Goal: Task Accomplishment & Management: Manage account settings

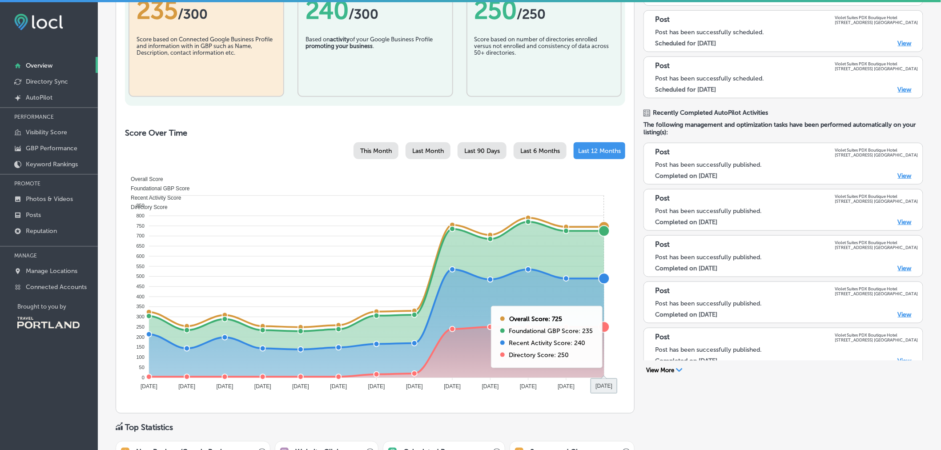
scroll to position [224, 0]
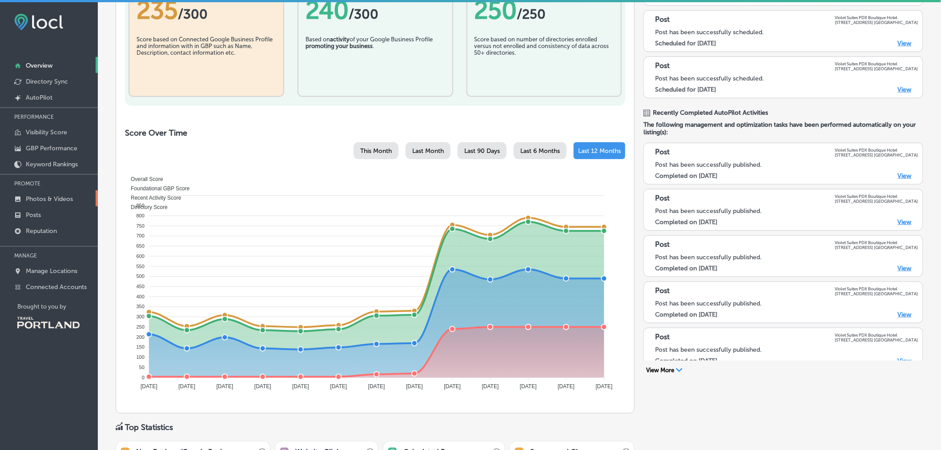
click at [69, 196] on p "Photos & Videos" at bounding box center [49, 199] width 47 height 8
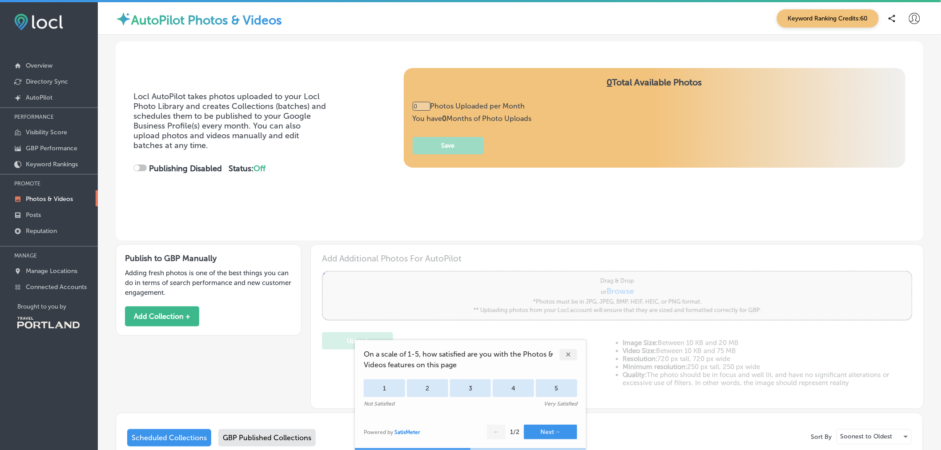
type input "5"
checkbox input "true"
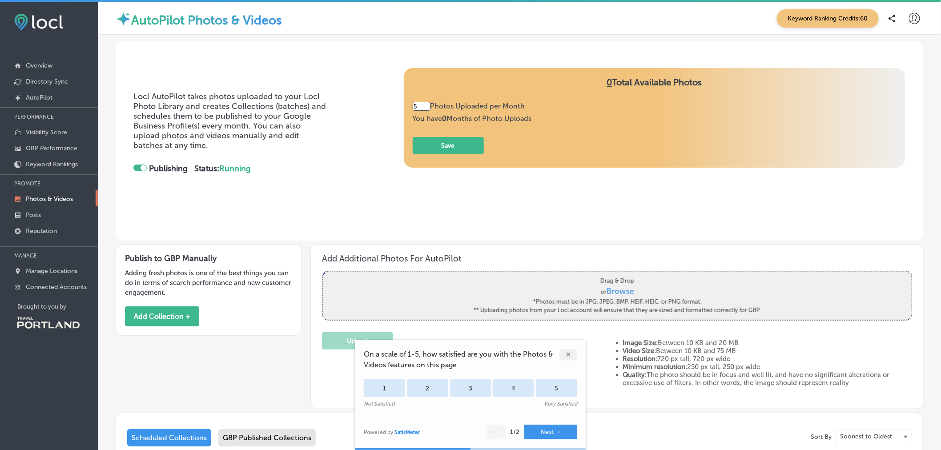
click at [566, 356] on div "✕" at bounding box center [568, 355] width 18 height 12
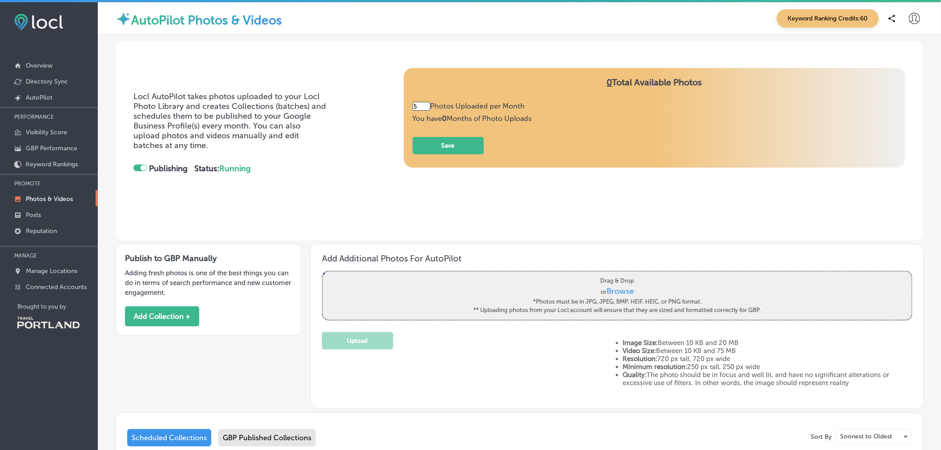
scroll to position [0, 0]
click at [281, 441] on div "GBP Published Collections" at bounding box center [266, 437] width 97 height 17
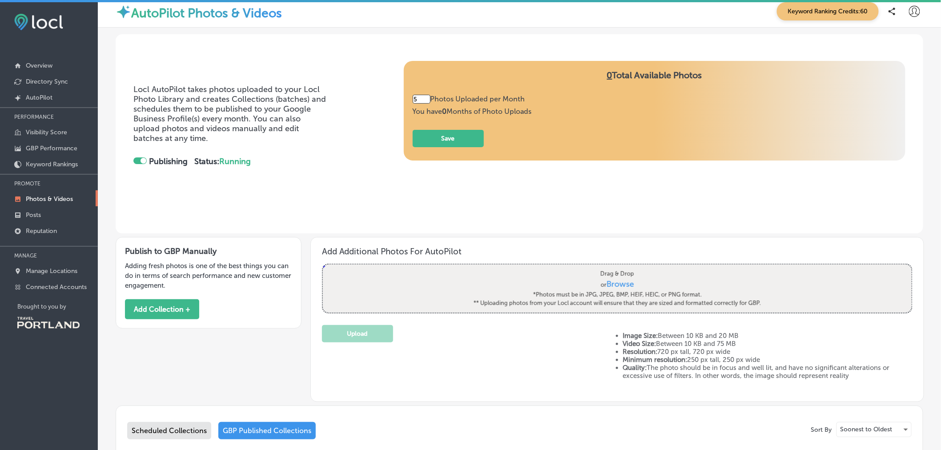
scroll to position [6, 0]
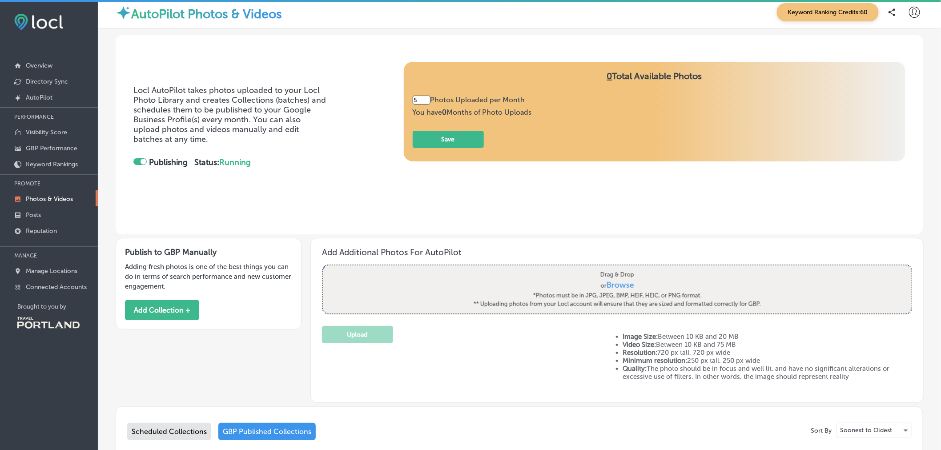
click at [172, 438] on div "Scheduled Collections" at bounding box center [169, 431] width 84 height 17
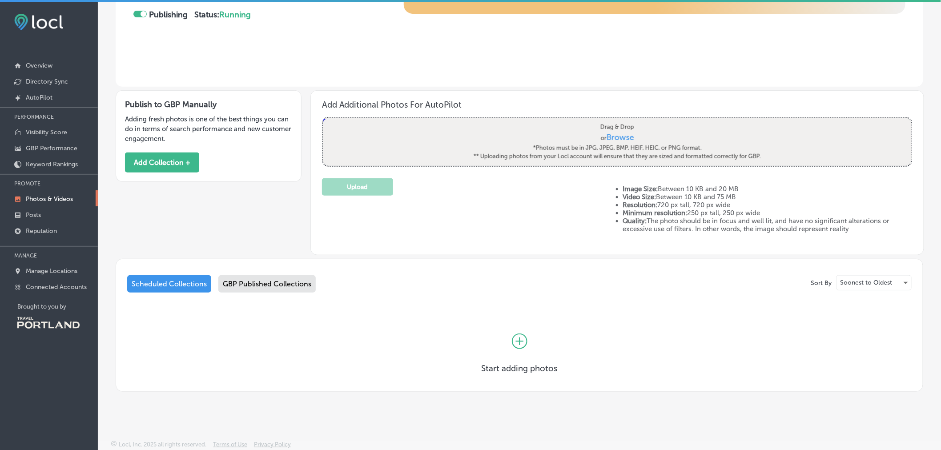
scroll to position [156, 0]
click at [248, 288] on div "GBP Published Collections" at bounding box center [266, 283] width 97 height 17
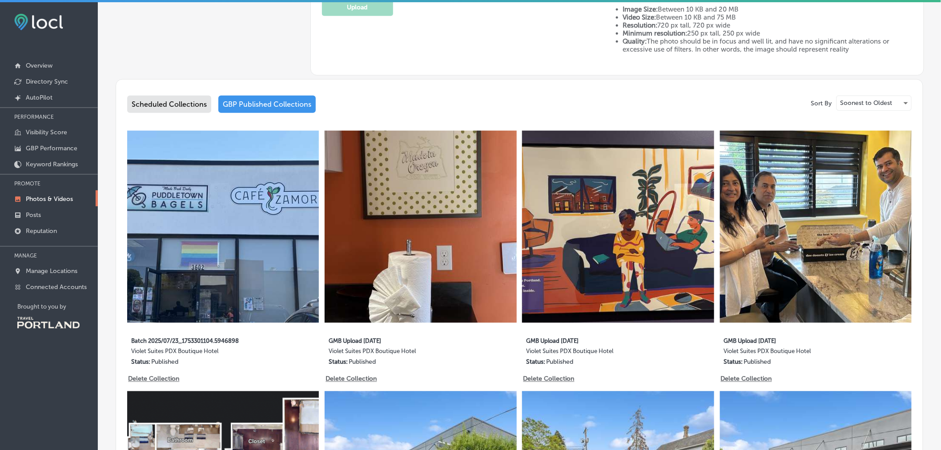
scroll to position [333, 0]
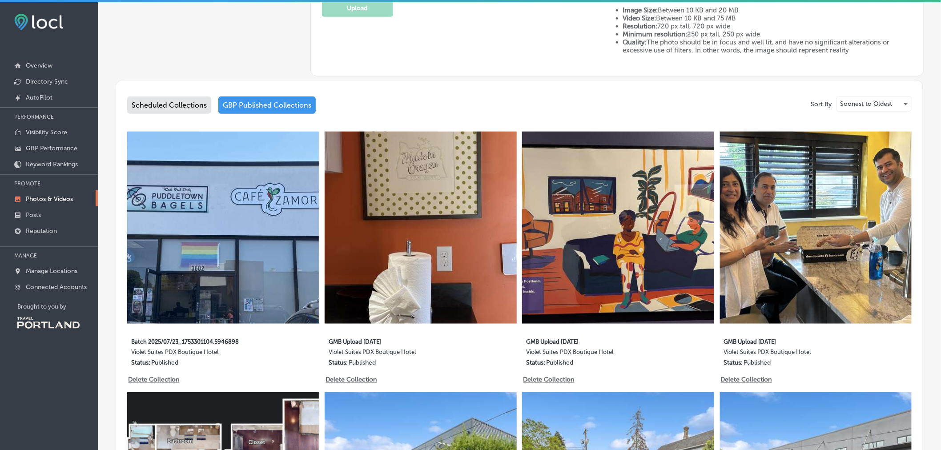
click at [201, 107] on div "Scheduled Collections" at bounding box center [169, 104] width 84 height 17
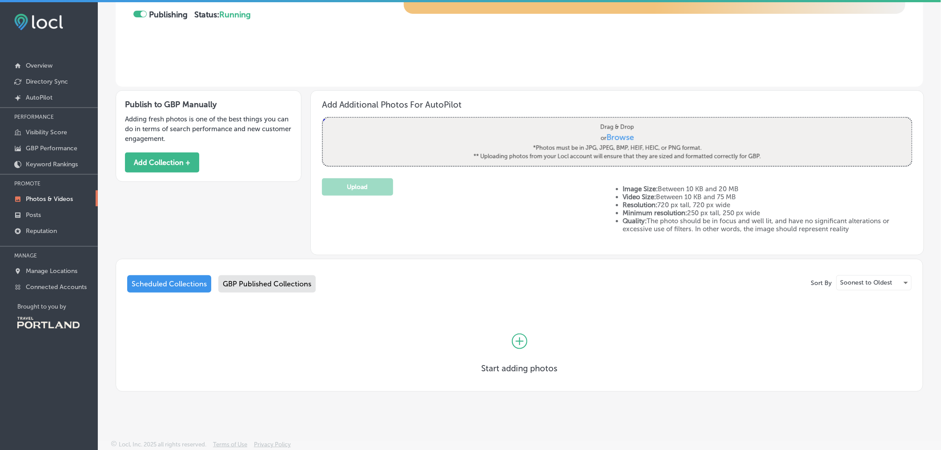
scroll to position [2, 0]
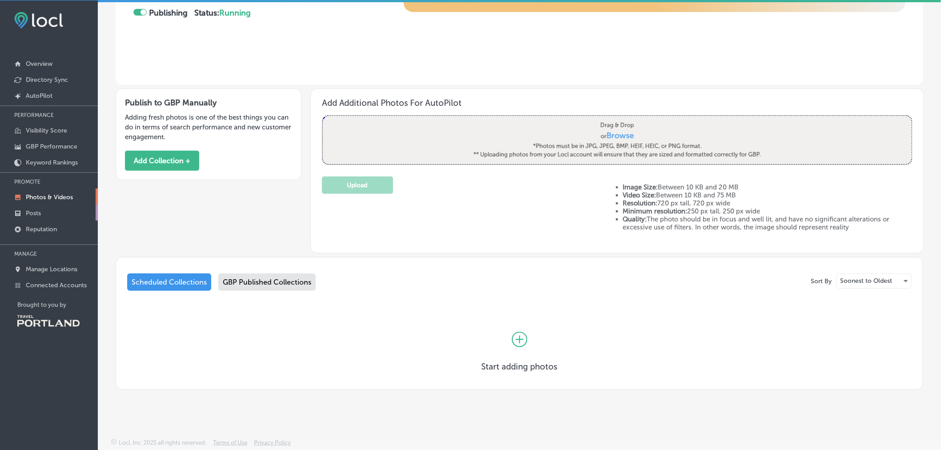
click at [30, 215] on p "Posts" at bounding box center [33, 213] width 15 height 8
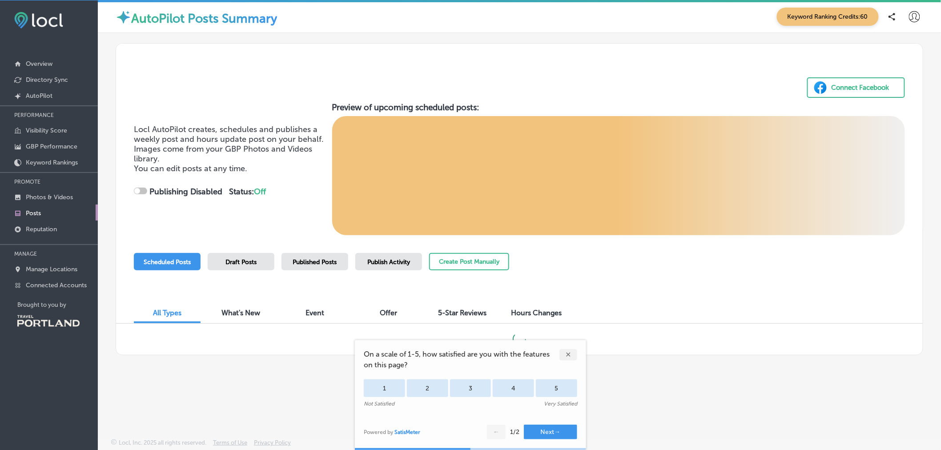
checkbox input "true"
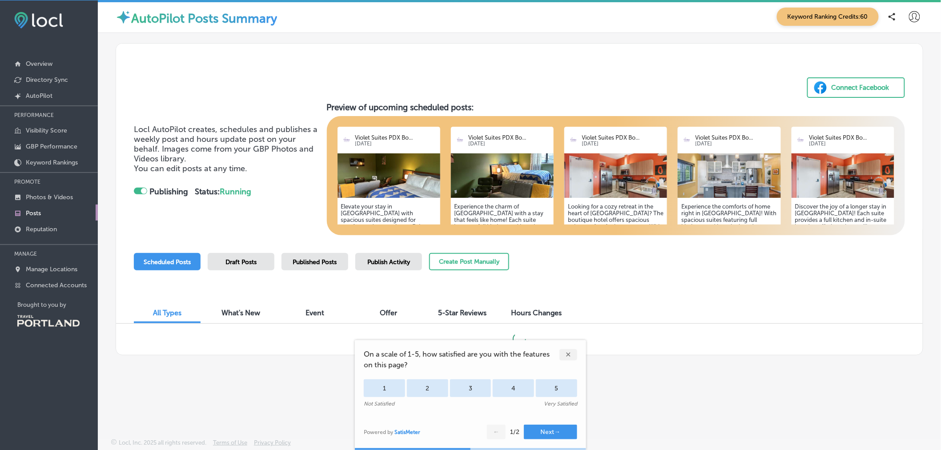
click at [570, 354] on div "✕" at bounding box center [568, 355] width 18 height 12
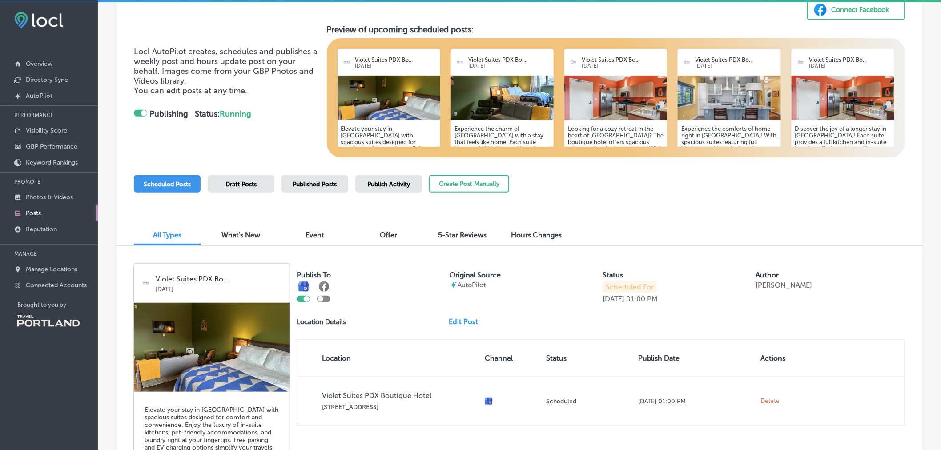
scroll to position [218, 0]
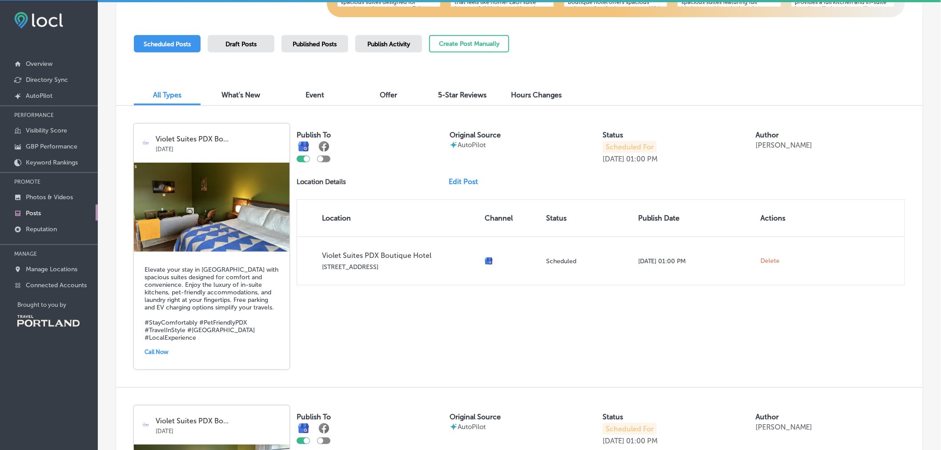
click at [215, 212] on img at bounding box center [212, 207] width 156 height 89
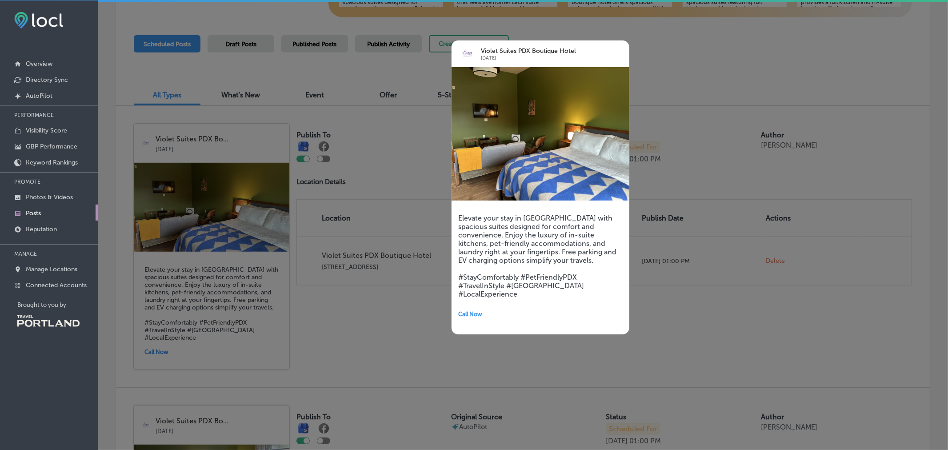
click at [706, 343] on div at bounding box center [474, 225] width 948 height 450
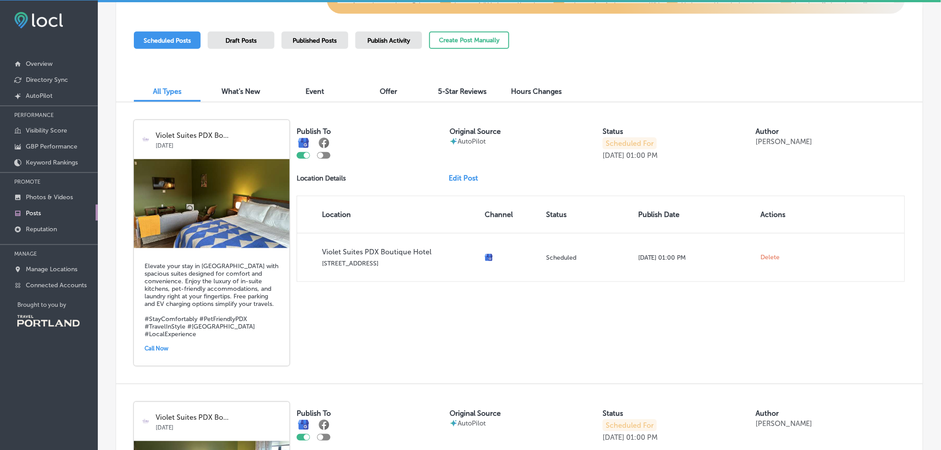
scroll to position [222, 0]
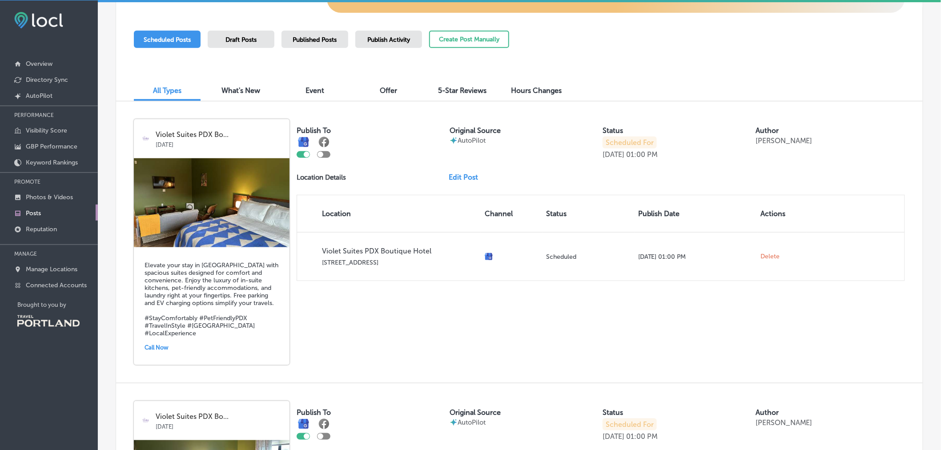
click at [462, 178] on link "Edit Post" at bounding box center [467, 177] width 36 height 8
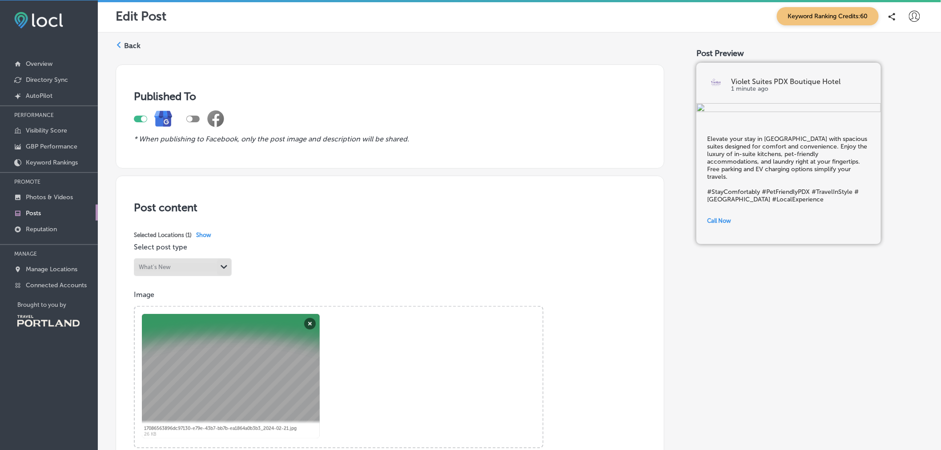
click at [126, 47] on label "Back" at bounding box center [132, 46] width 16 height 10
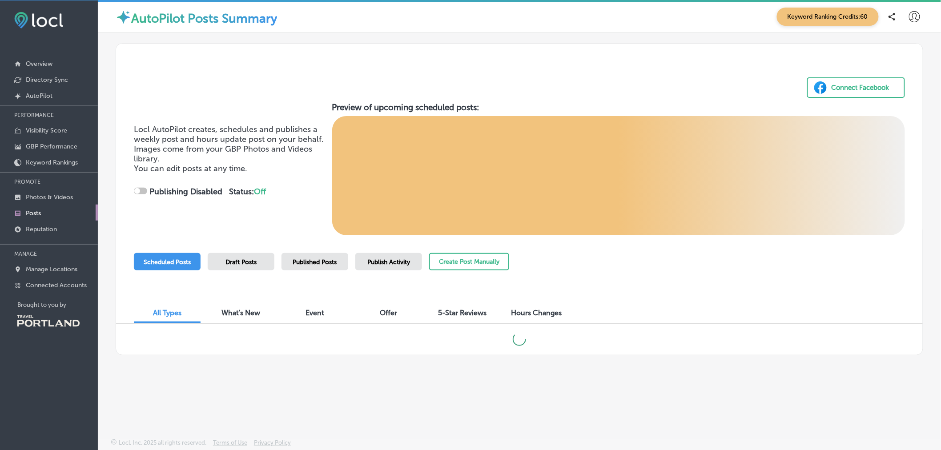
checkbox input "true"
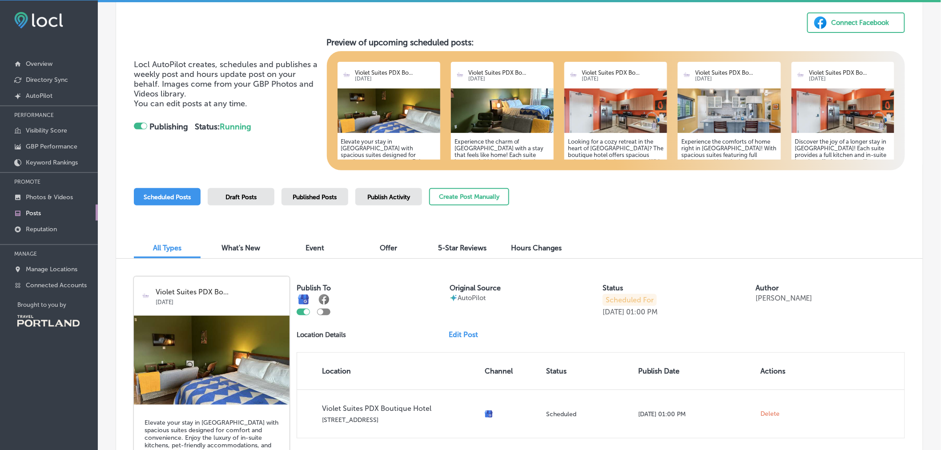
scroll to position [65, 0]
click at [469, 251] on span "5-Star Reviews" at bounding box center [462, 247] width 48 height 8
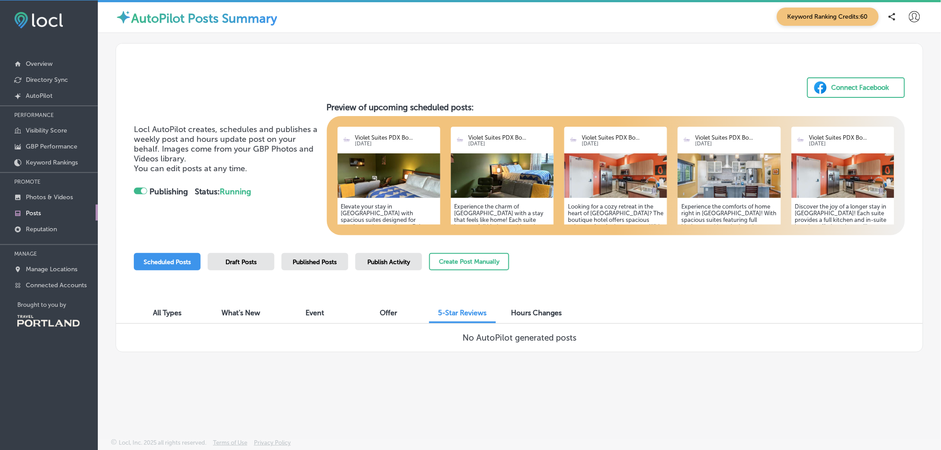
click at [396, 261] on span "Publish Activity" at bounding box center [388, 262] width 43 height 8
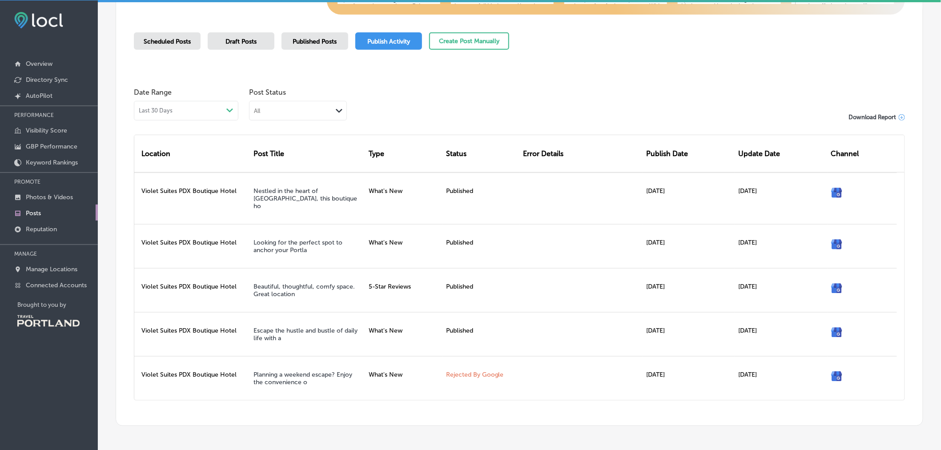
scroll to position [221, 0]
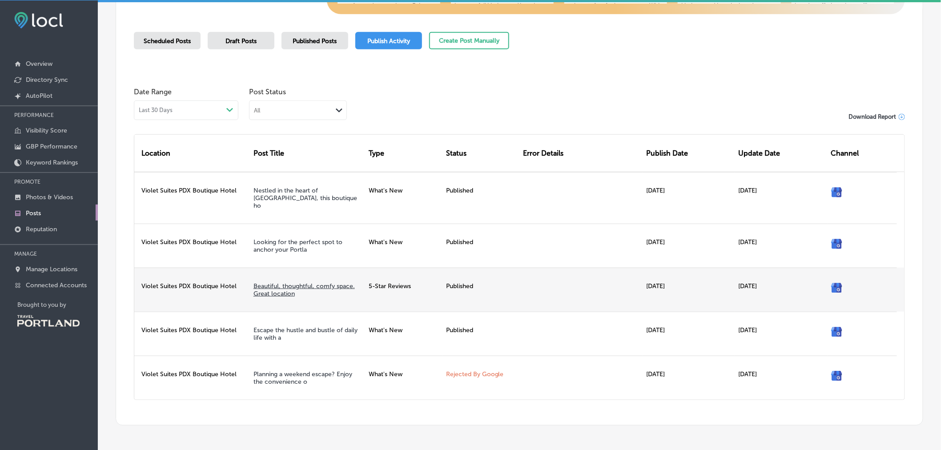
click at [306, 282] on link "Beautiful, thoughtful, comfy space. Great location" at bounding box center [303, 289] width 101 height 15
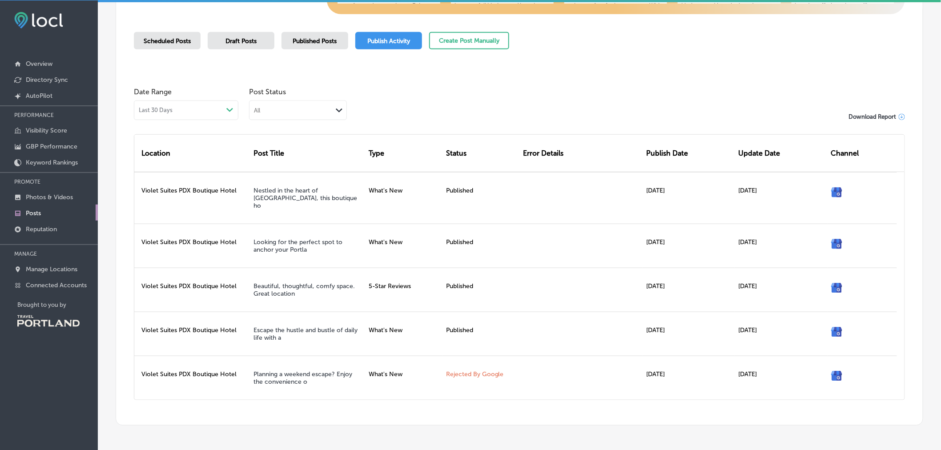
click at [174, 39] on span "Scheduled Posts" at bounding box center [167, 41] width 47 height 8
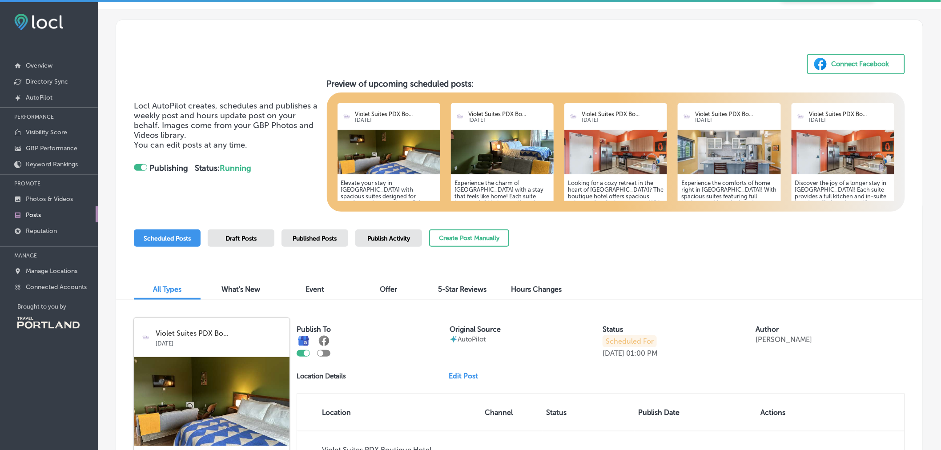
scroll to position [25, 0]
click at [469, 241] on button "Create Post Manually" at bounding box center [469, 237] width 80 height 17
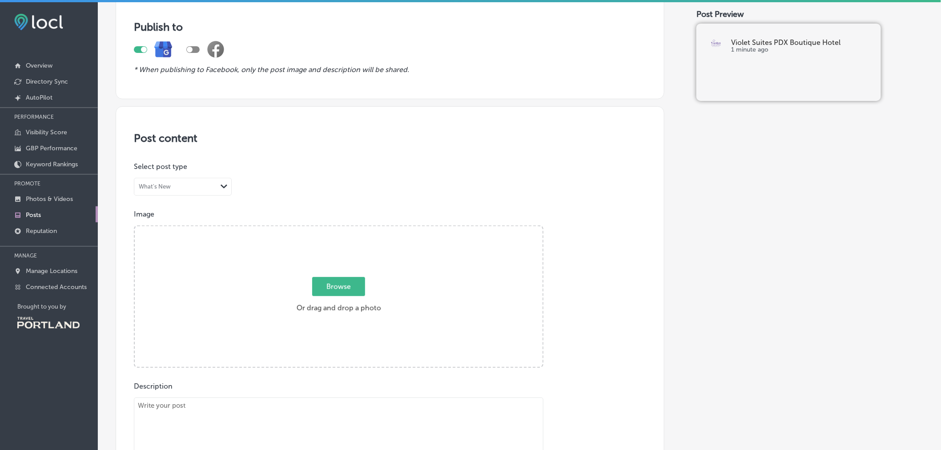
scroll to position [71, 0]
click at [208, 189] on div "What's New" at bounding box center [175, 185] width 83 height 8
click at [179, 218] on div "Event" at bounding box center [182, 219] width 97 height 16
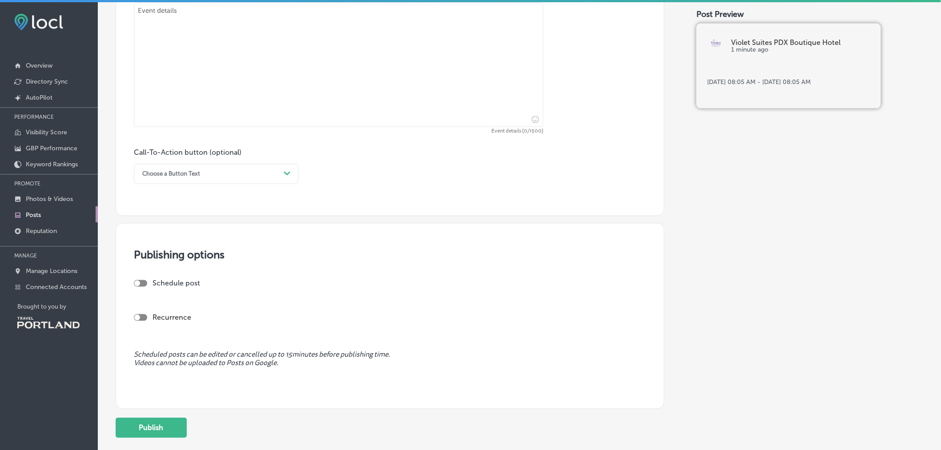
scroll to position [579, 0]
click at [252, 172] on div "Choose a Button Text" at bounding box center [209, 174] width 142 height 14
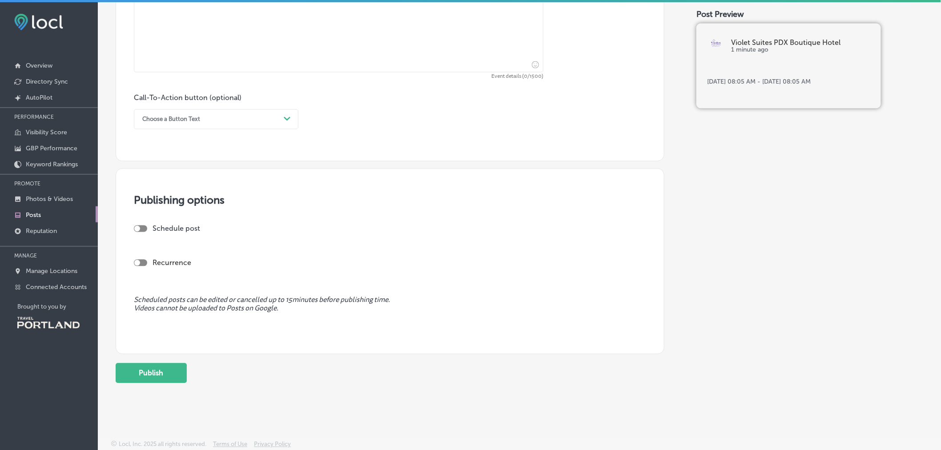
scroll to position [636, 0]
click at [144, 229] on div at bounding box center [140, 228] width 13 height 7
checkbox input "true"
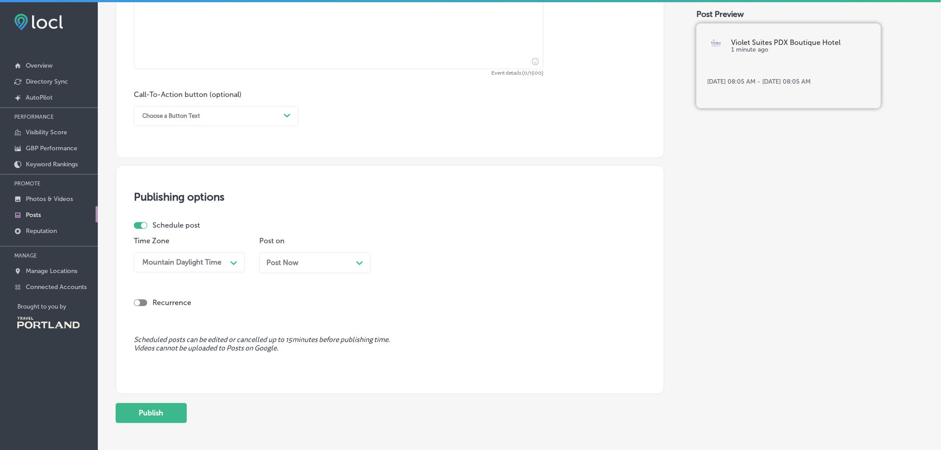
click at [309, 264] on div "Post Now Path Created with Sketch." at bounding box center [314, 263] width 97 height 8
click at [483, 265] on icon "Path Created with Sketch." at bounding box center [484, 263] width 7 height 4
click at [510, 277] on div "Time Zone Mountain Daylight Time Path Created with Sketch. Post on [DATE] Path …" at bounding box center [386, 258] width 505 height 43
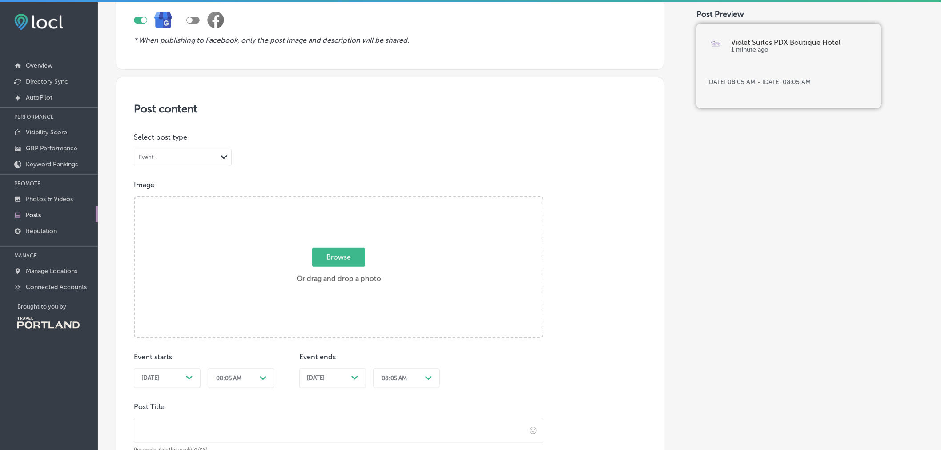
scroll to position [99, 0]
click at [213, 159] on div "Event" at bounding box center [175, 157] width 83 height 8
click at [195, 209] on div "Offer" at bounding box center [182, 207] width 97 height 16
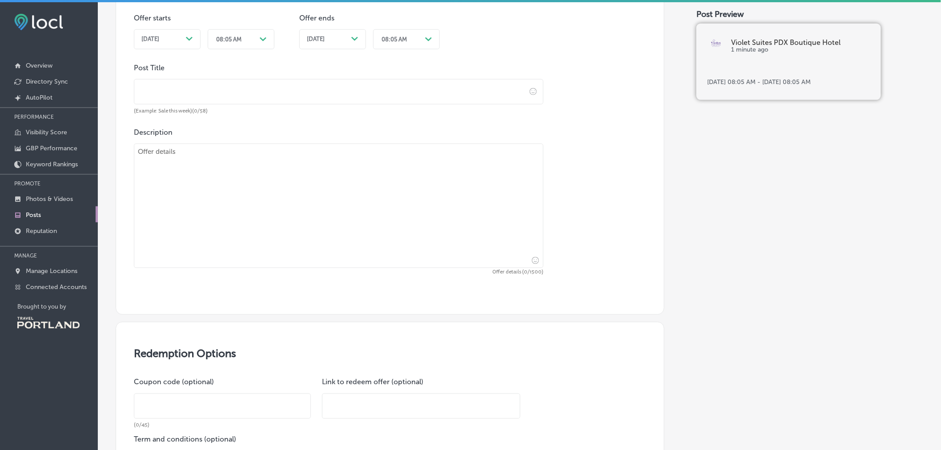
scroll to position [0, 0]
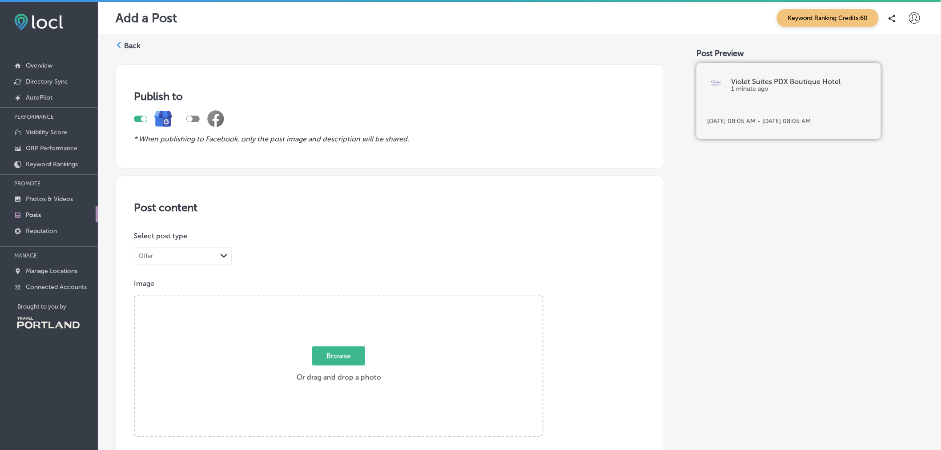
click at [133, 46] on label "Back" at bounding box center [132, 46] width 16 height 10
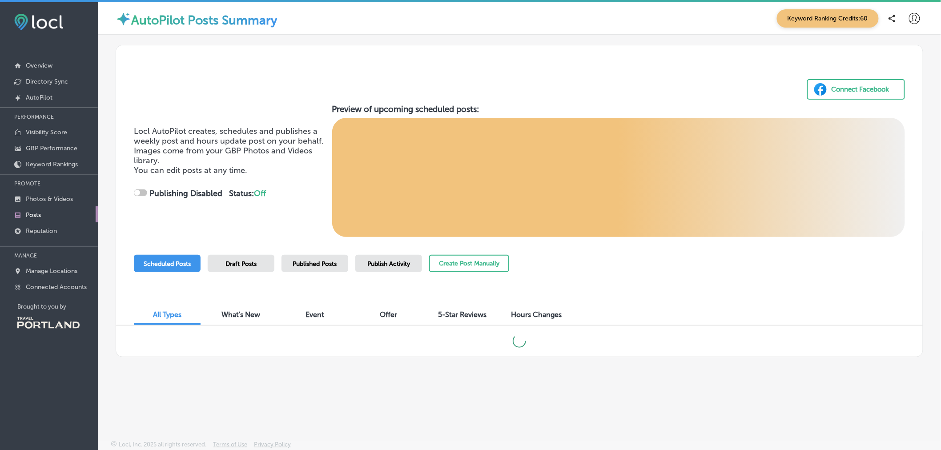
checkbox input "true"
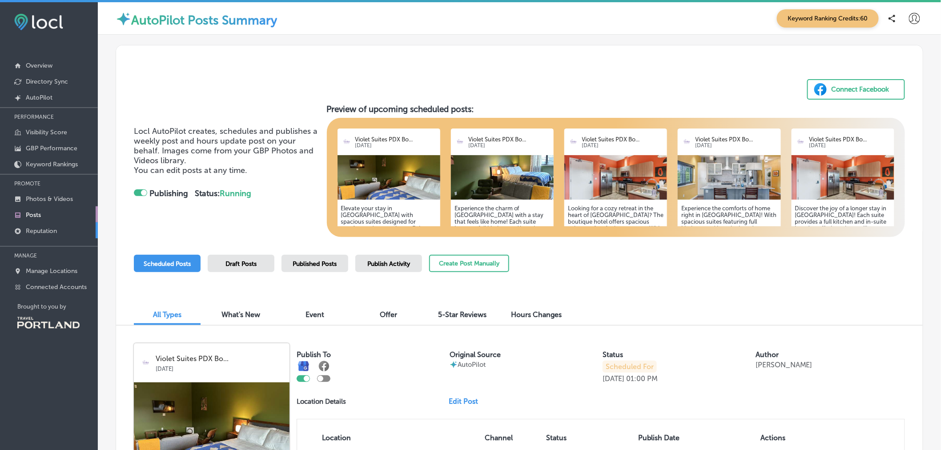
click at [59, 230] on link "Reputation" at bounding box center [49, 230] width 98 height 16
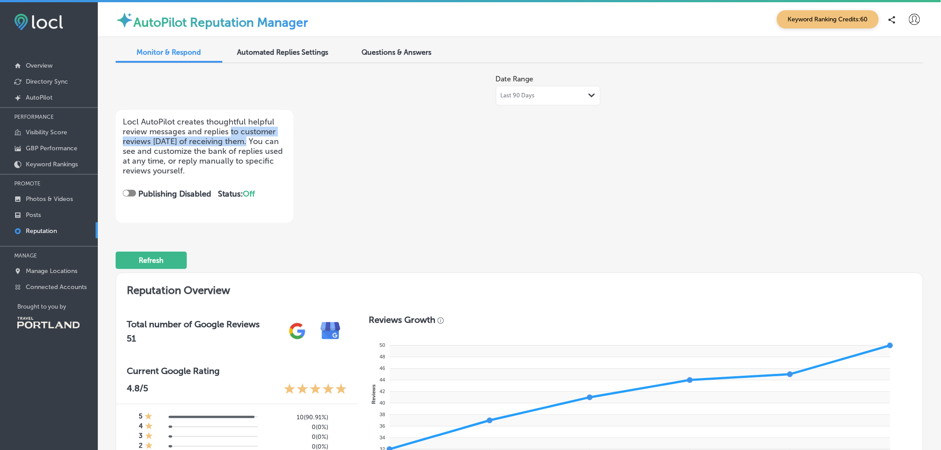
drag, startPoint x: 230, startPoint y: 132, endPoint x: 243, endPoint y: 141, distance: 15.7
click at [243, 141] on p "Locl AutoPilot creates thoughtful helpful review messages and replies to custom…" at bounding box center [205, 146] width 164 height 59
click at [337, 173] on div "Date Range Last 90 Days Path Created with Sketch. Locl AutoPilot creates though…" at bounding box center [358, 146] width 485 height 153
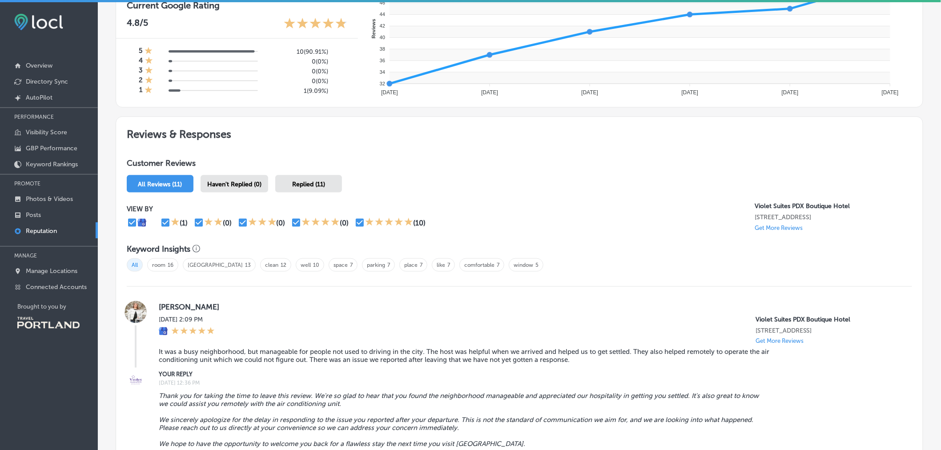
scroll to position [365, 0]
click at [789, 226] on p "Get More Reviews" at bounding box center [779, 228] width 48 height 7
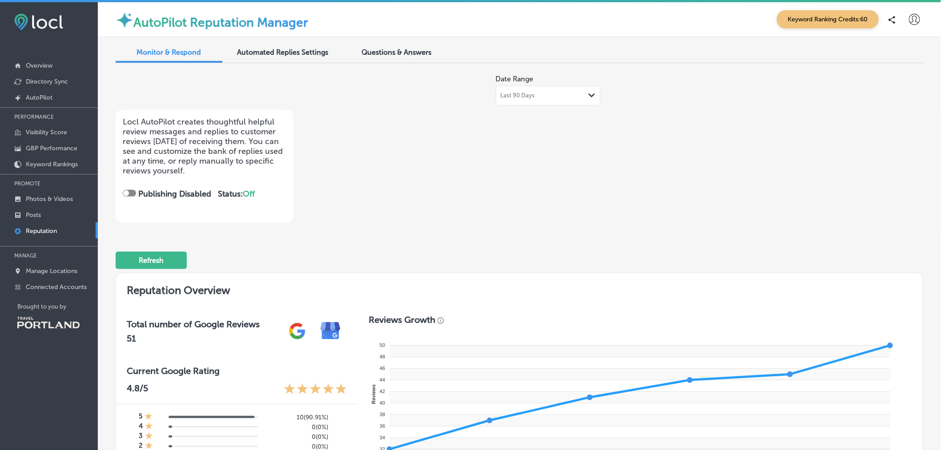
scroll to position [0, 0]
click at [588, 98] on div "Path Created with Sketch." at bounding box center [591, 95] width 7 height 7
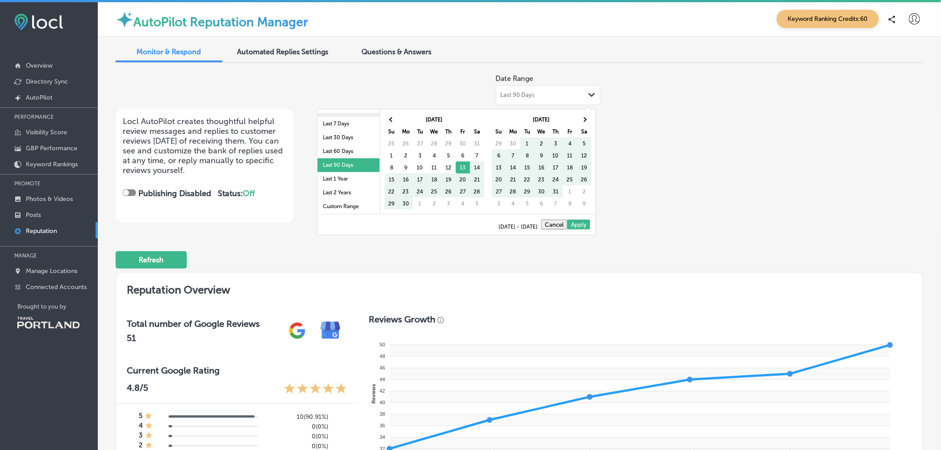
scroll to position [51, 0]
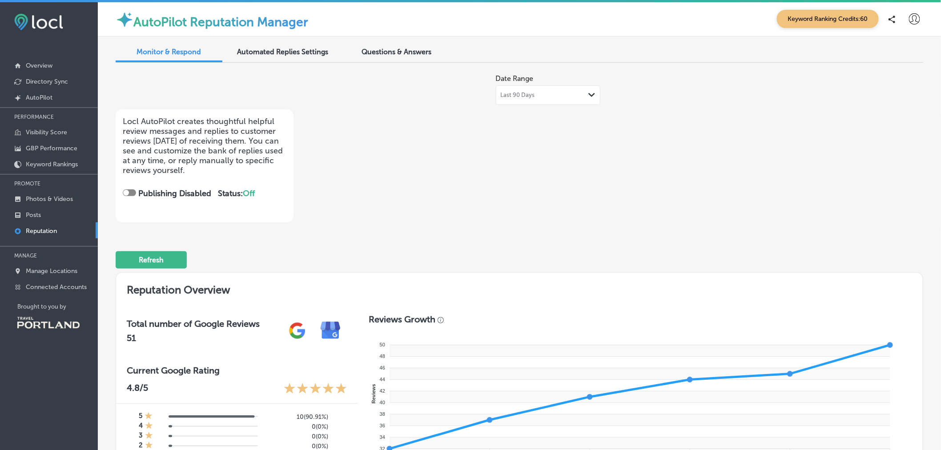
click at [519, 293] on h2 "Reputation Overview" at bounding box center [519, 288] width 807 height 31
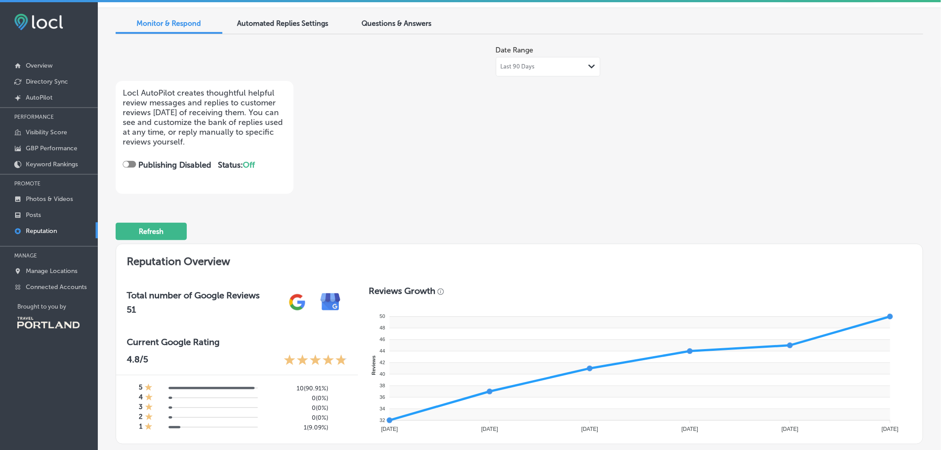
scroll to position [29, 0]
click at [305, 20] on span "Automated Replies Settings" at bounding box center [282, 23] width 91 height 8
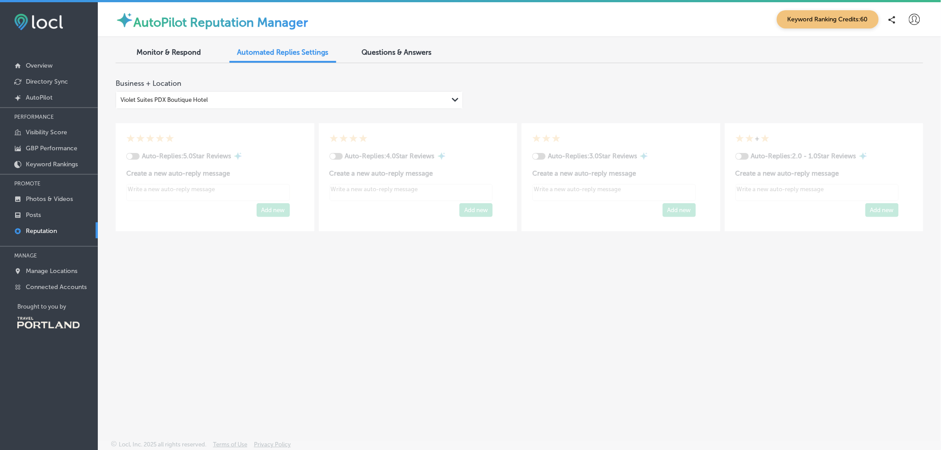
type textarea "x"
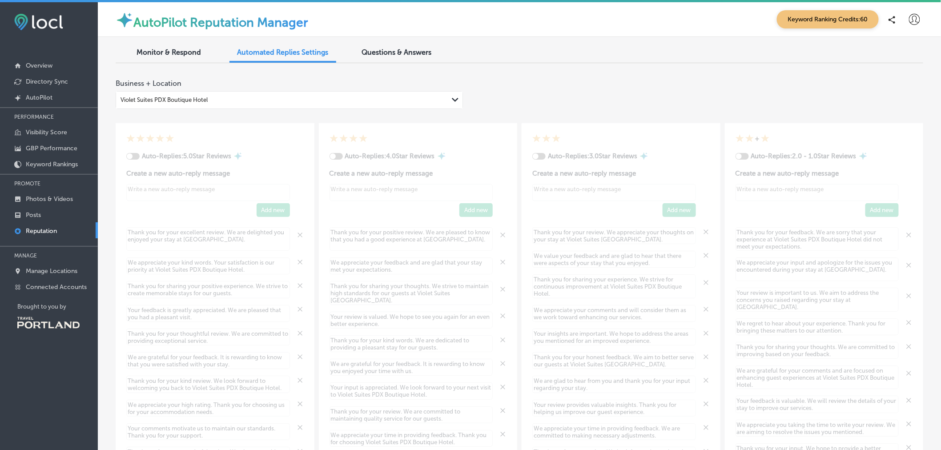
click at [179, 52] on span "Monitor & Respond" at bounding box center [169, 52] width 64 height 8
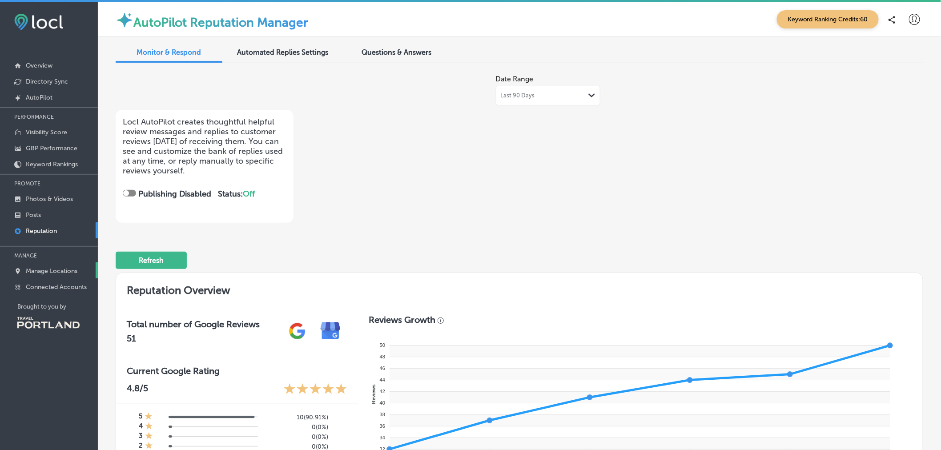
click at [43, 269] on p "Manage Locations" at bounding box center [52, 271] width 52 height 8
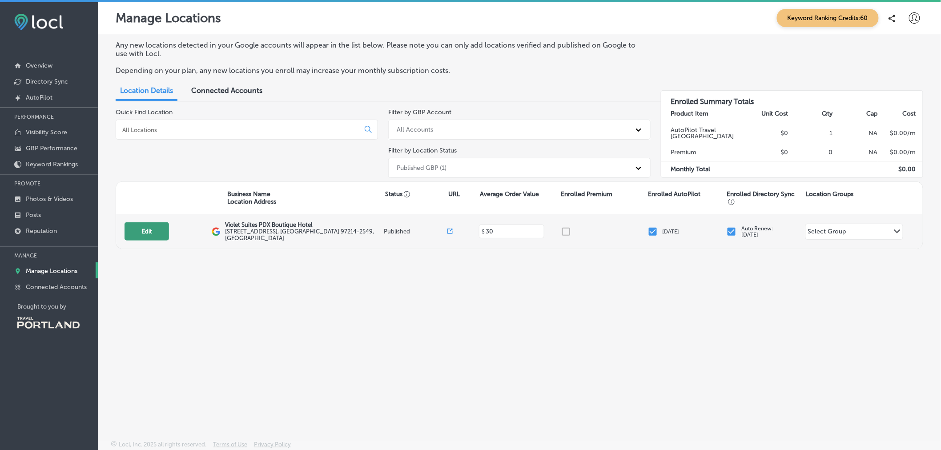
click at [150, 233] on button "Edit" at bounding box center [147, 231] width 44 height 18
select select "US"
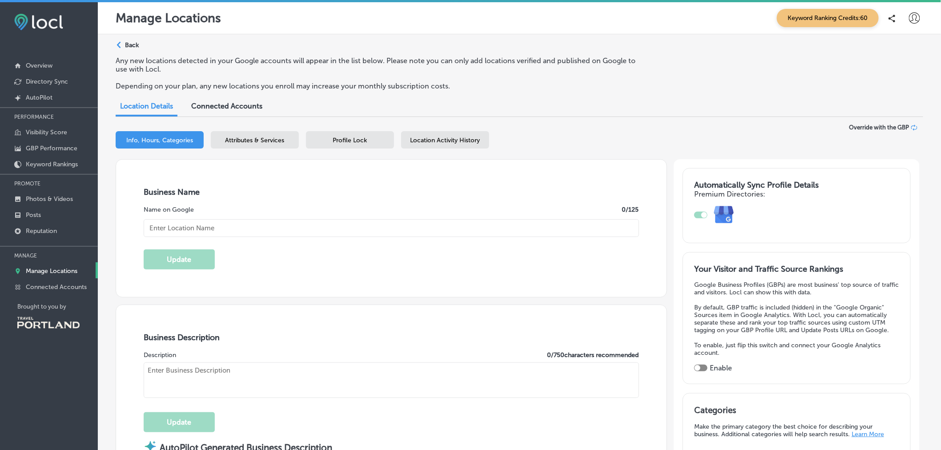
checkbox input "true"
type input "Violet Suites PDX Boutique Hotel"
type textarea "Welcome to Violet Suites [GEOGRAPHIC_DATA], where elegance meets comfort in a u…"
type input "30"
type input "[STREET_ADDRESS]"
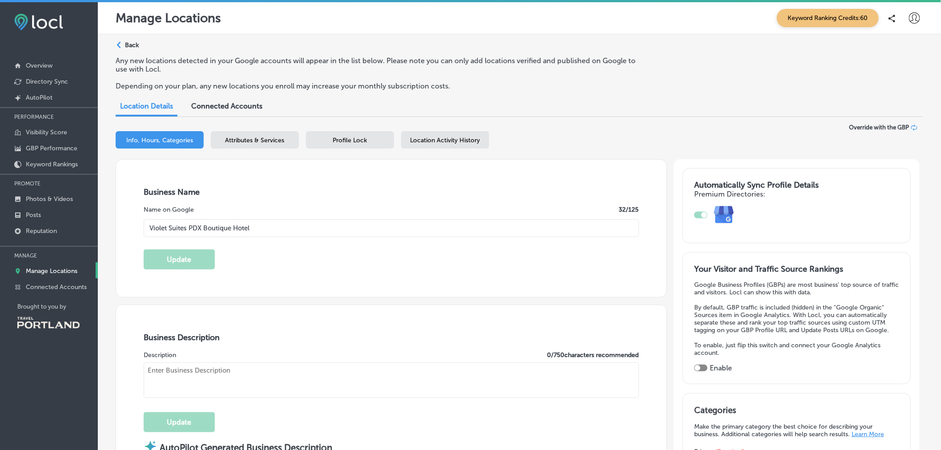
type input "[GEOGRAPHIC_DATA]"
type input "97214-2549"
type input "US"
type input "[URL][DOMAIN_NAME]"
type input "[EMAIL_ADDRESS][DOMAIN_NAME]"
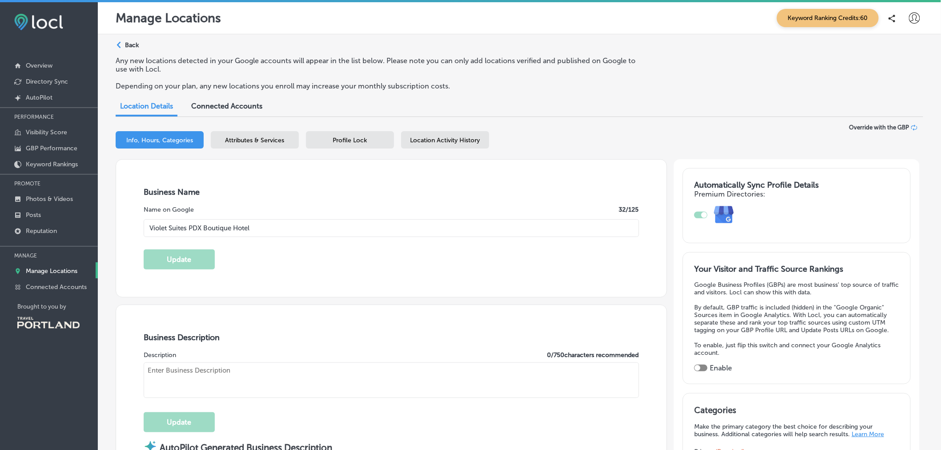
type input "[URL][DOMAIN_NAME]"
checkbox input "true"
type textarea "Your Boutique Hotel Suites in SE [GEOGRAPHIC_DATA] Welcome to VioletSuitesPDX B…"
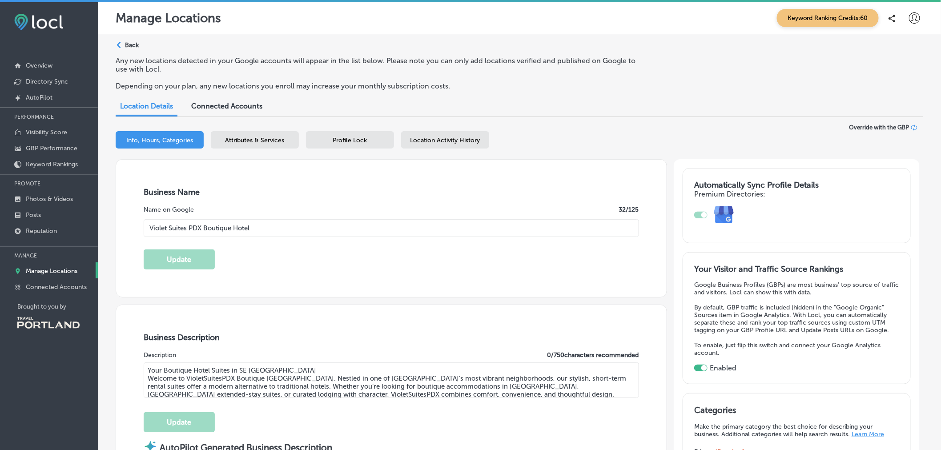
type input "[PHONE_NUMBER]"
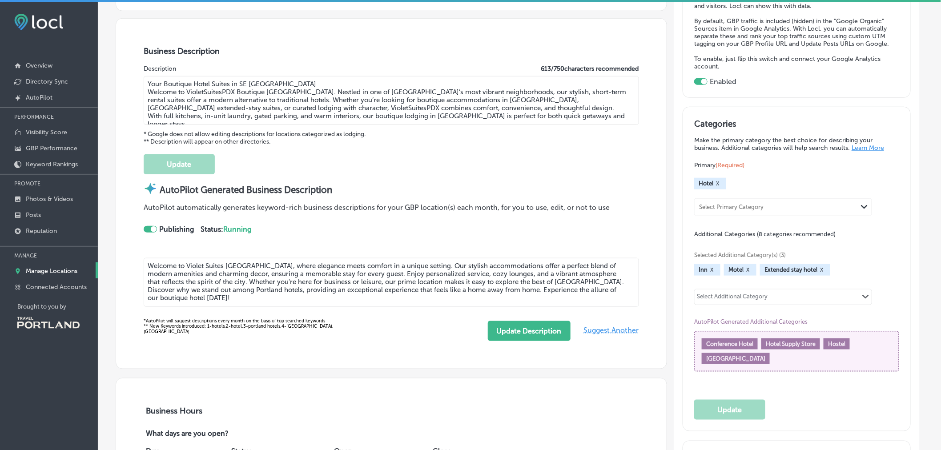
scroll to position [333, 0]
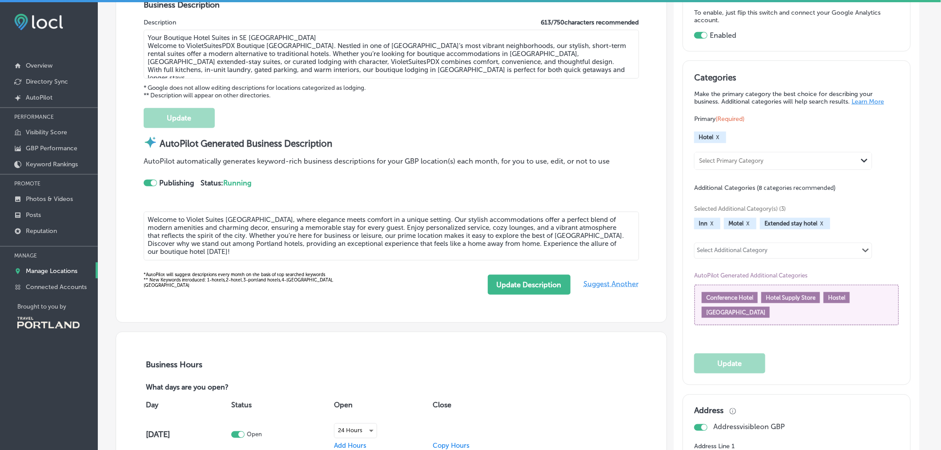
click at [209, 256] on textarea "Welcome to Violet Suites [GEOGRAPHIC_DATA], where elegance meets comfort in a u…" at bounding box center [391, 236] width 495 height 49
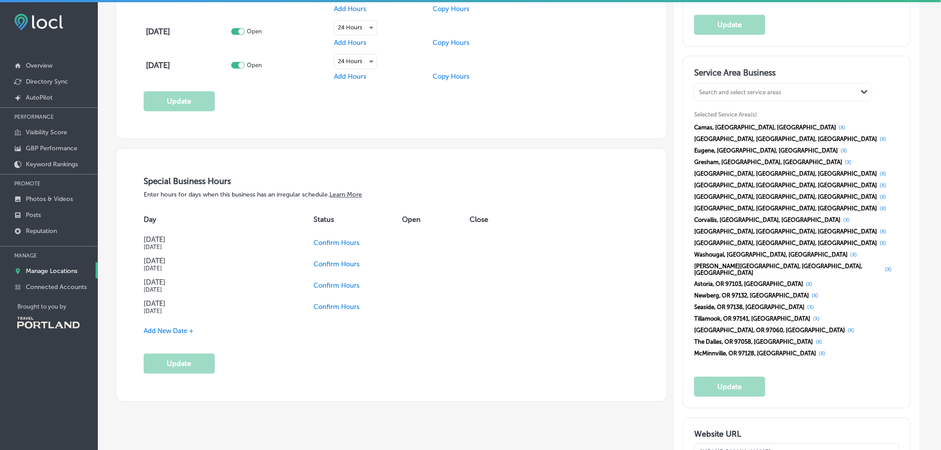
scroll to position [1000, 0]
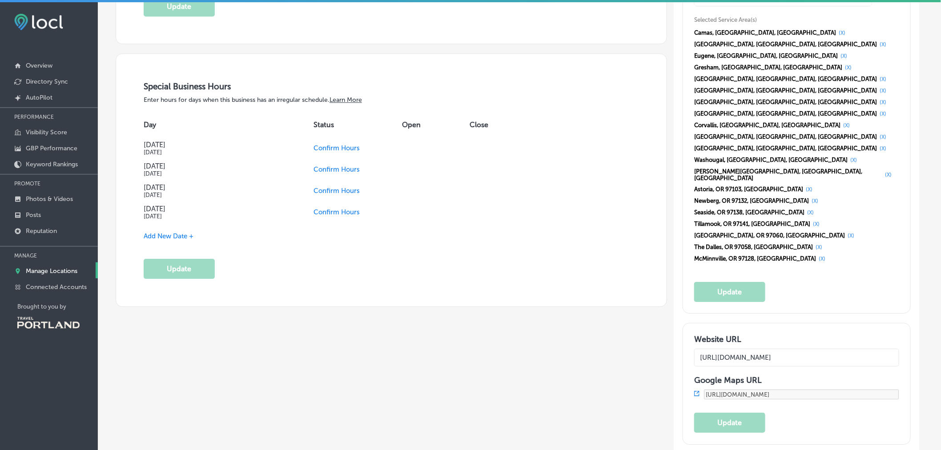
click at [174, 239] on span "Add New Date +" at bounding box center [169, 236] width 50 height 8
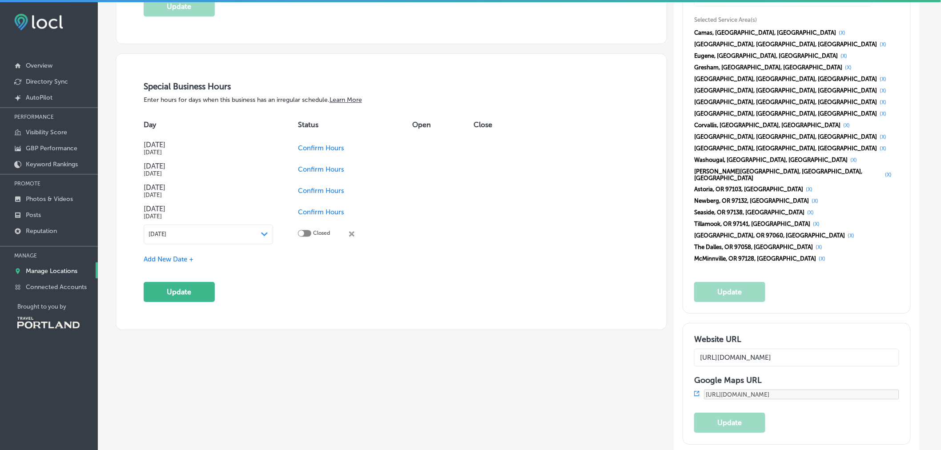
click at [353, 237] on icon "close Created with Sketch." at bounding box center [351, 233] width 5 height 5
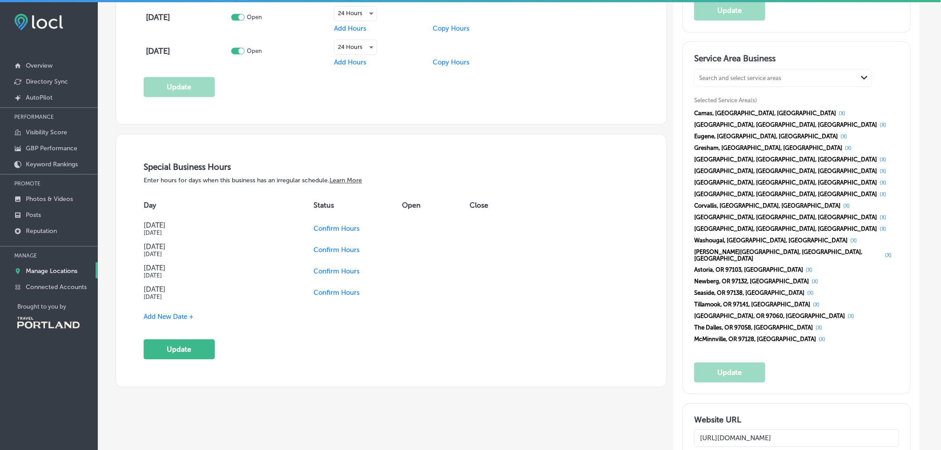
scroll to position [919, 0]
click at [775, 81] on div "Search and select service areas" at bounding box center [740, 78] width 82 height 7
type input "a"
click at [890, 261] on div "Service Area Business Search and select service areas Path Created with Sketch.…" at bounding box center [797, 218] width 228 height 352
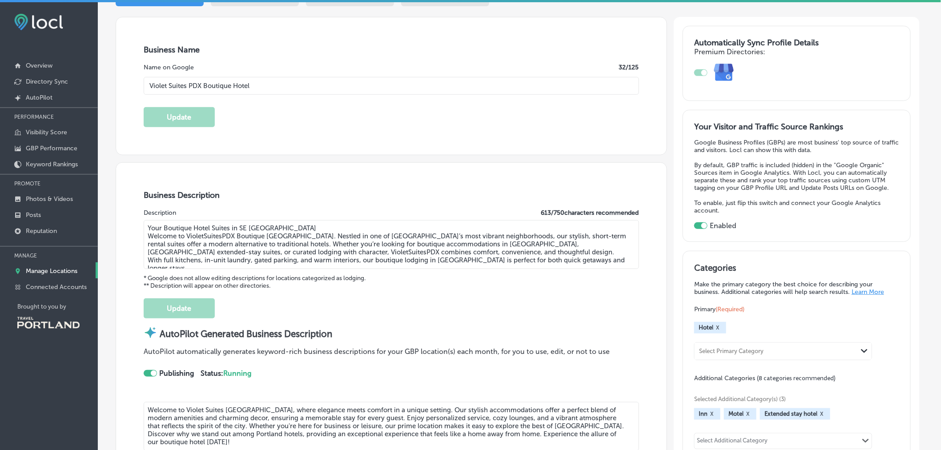
scroll to position [0, 0]
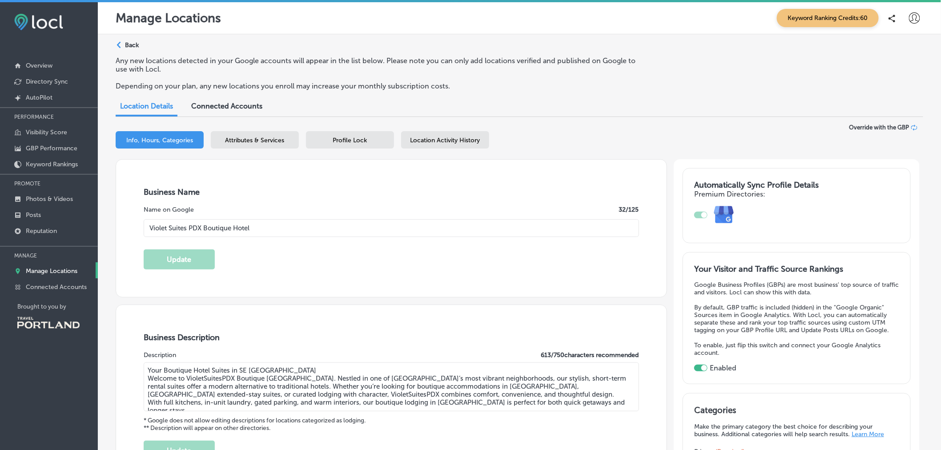
click at [257, 143] on span "Attributes & Services" at bounding box center [254, 141] width 59 height 8
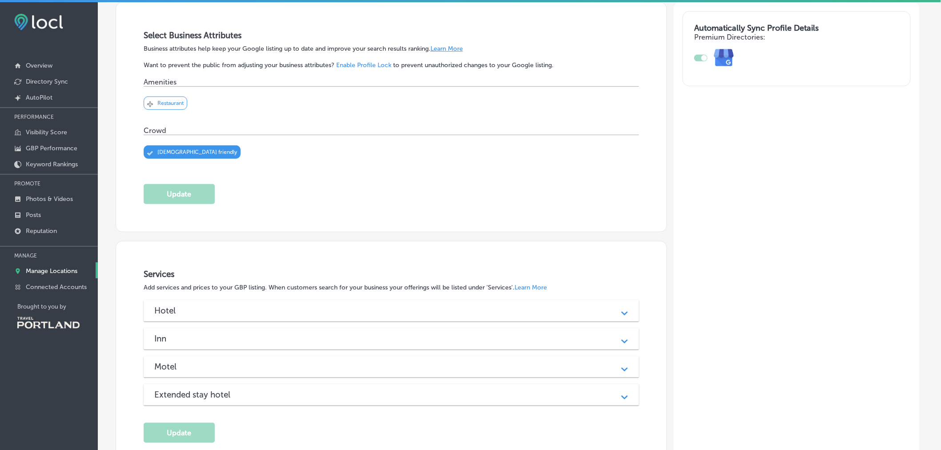
scroll to position [285, 0]
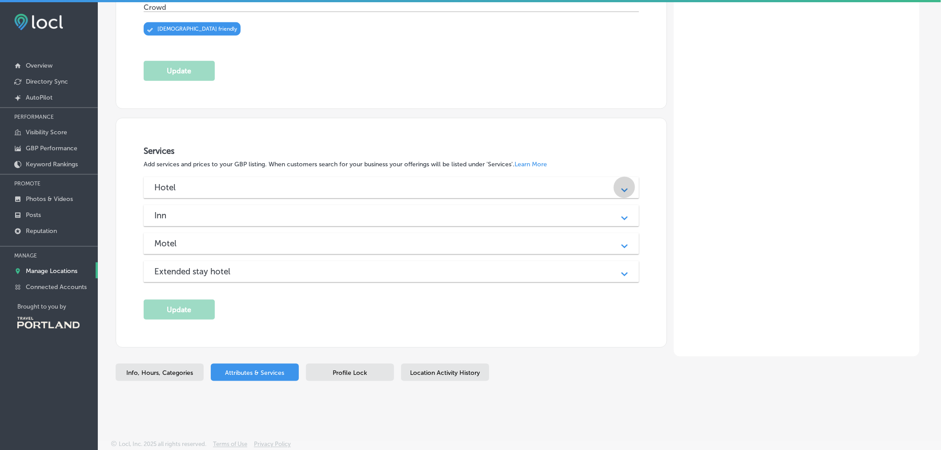
click at [626, 188] on polygon at bounding box center [624, 190] width 7 height 4
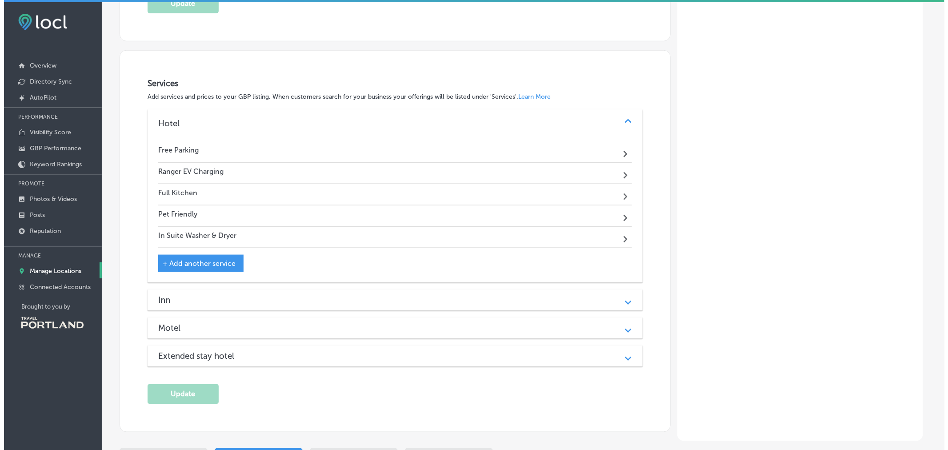
scroll to position [348, 0]
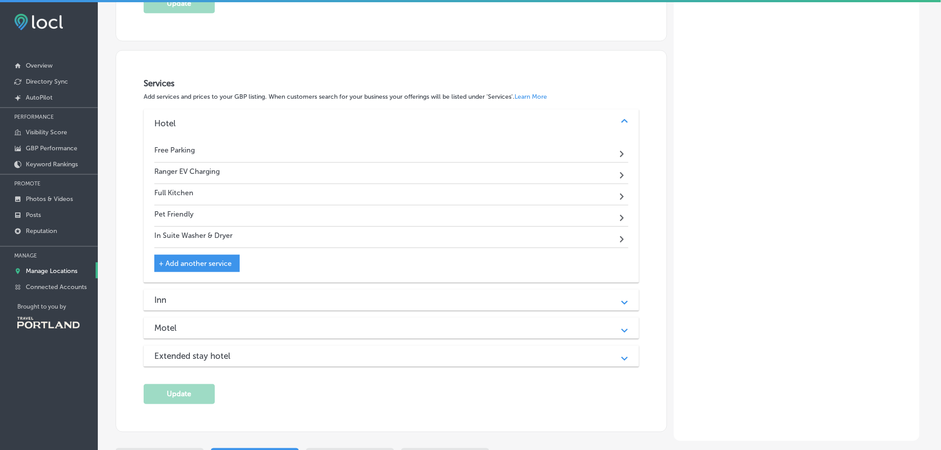
click at [212, 265] on span "+ Add another service" at bounding box center [195, 263] width 73 height 8
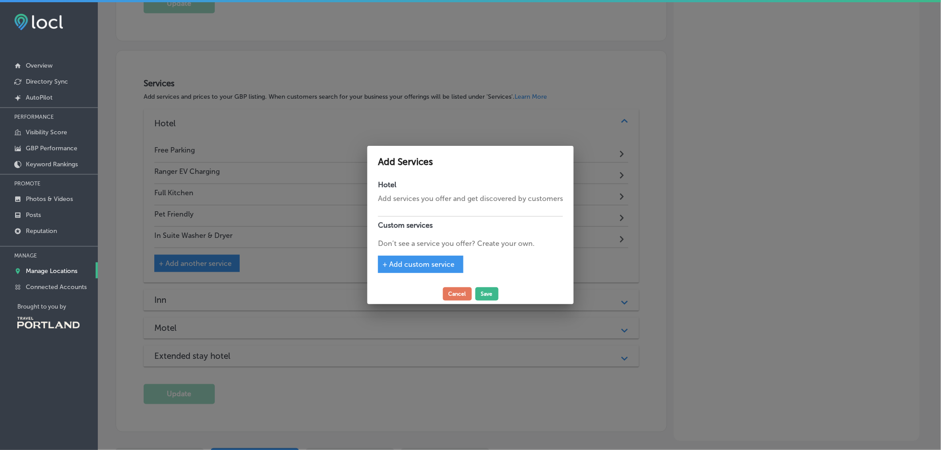
scroll to position [348, 0]
click at [457, 294] on button "Cancel" at bounding box center [460, 293] width 29 height 13
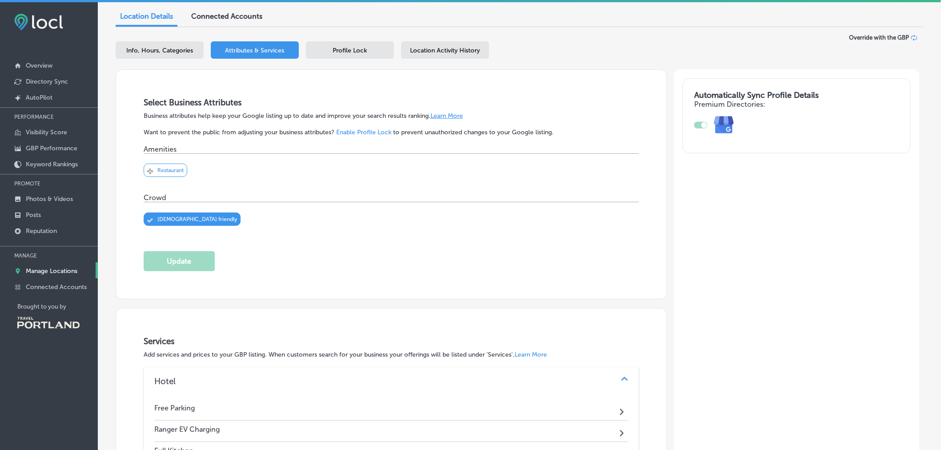
scroll to position [0, 0]
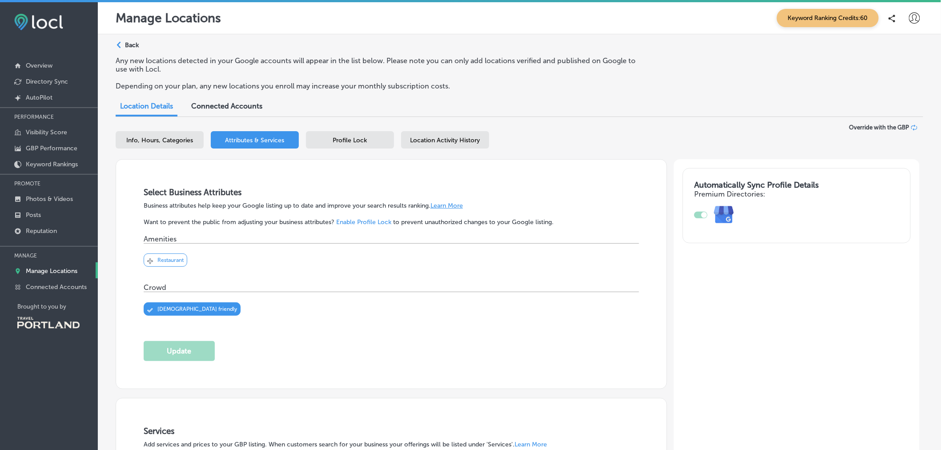
click at [349, 139] on span "Profile Lock" at bounding box center [350, 141] width 34 height 8
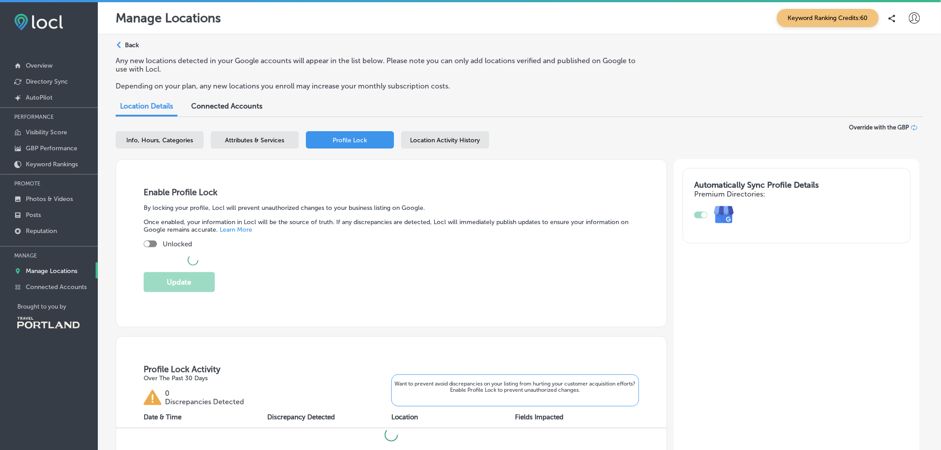
checkbox input "true"
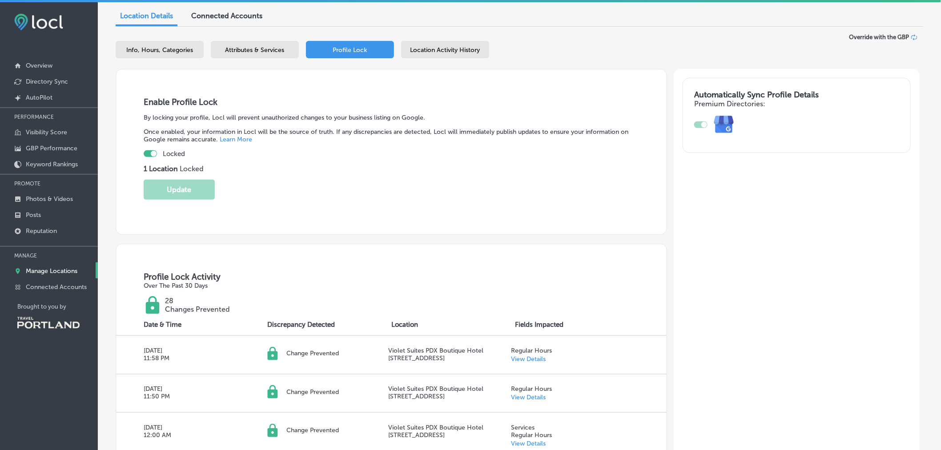
scroll to position [91, 0]
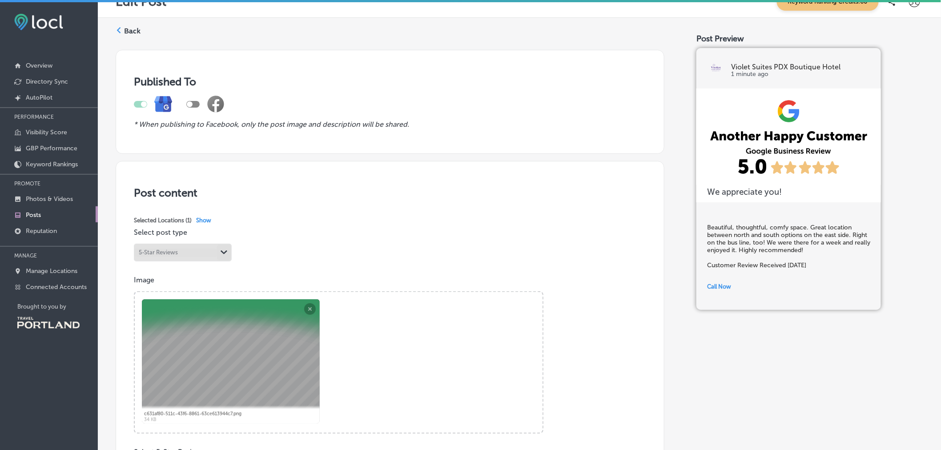
scroll to position [15, 0]
